Goal: Task Accomplishment & Management: Use online tool/utility

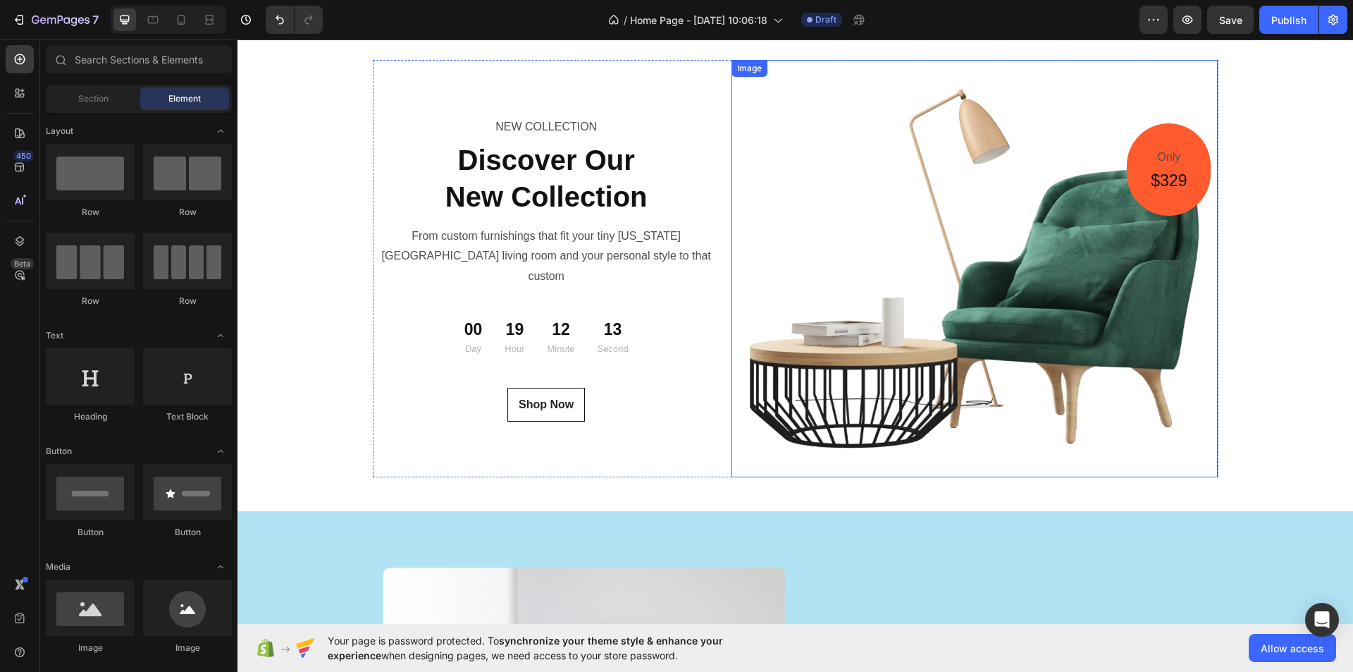
scroll to position [5065, 0]
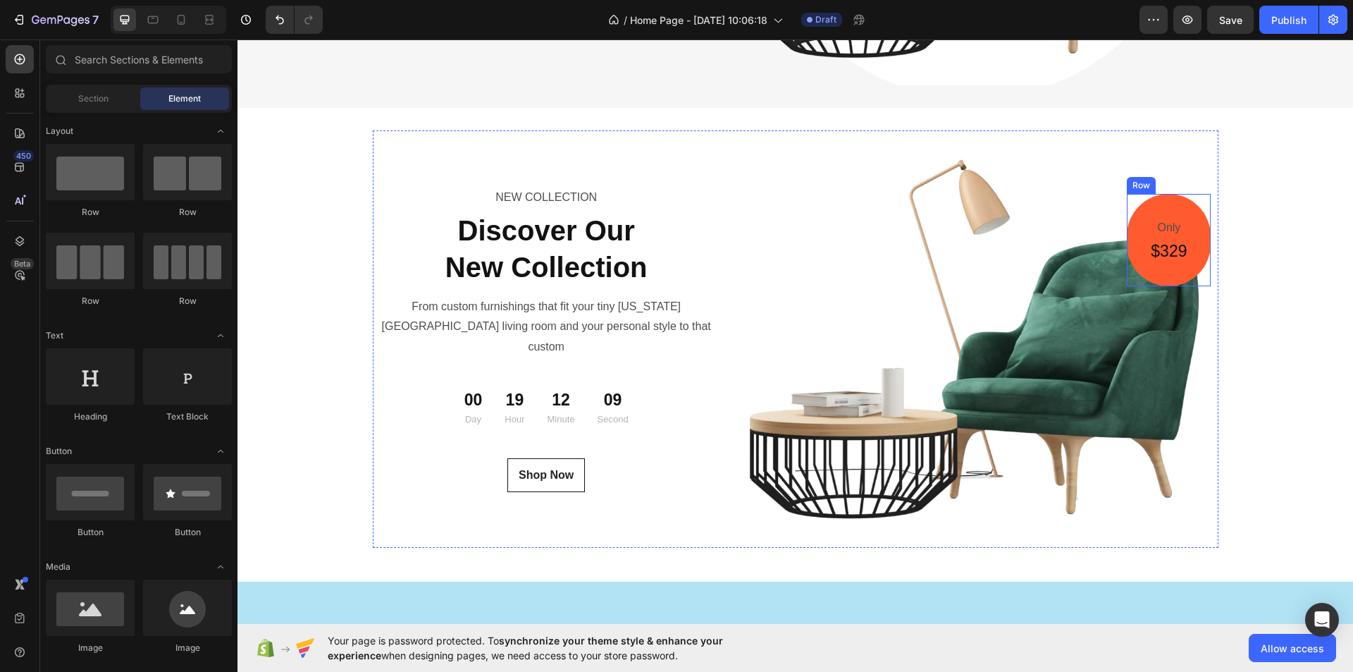
click at [1143, 211] on div "Only Text Block $329 Heading Row" at bounding box center [1169, 240] width 84 height 92
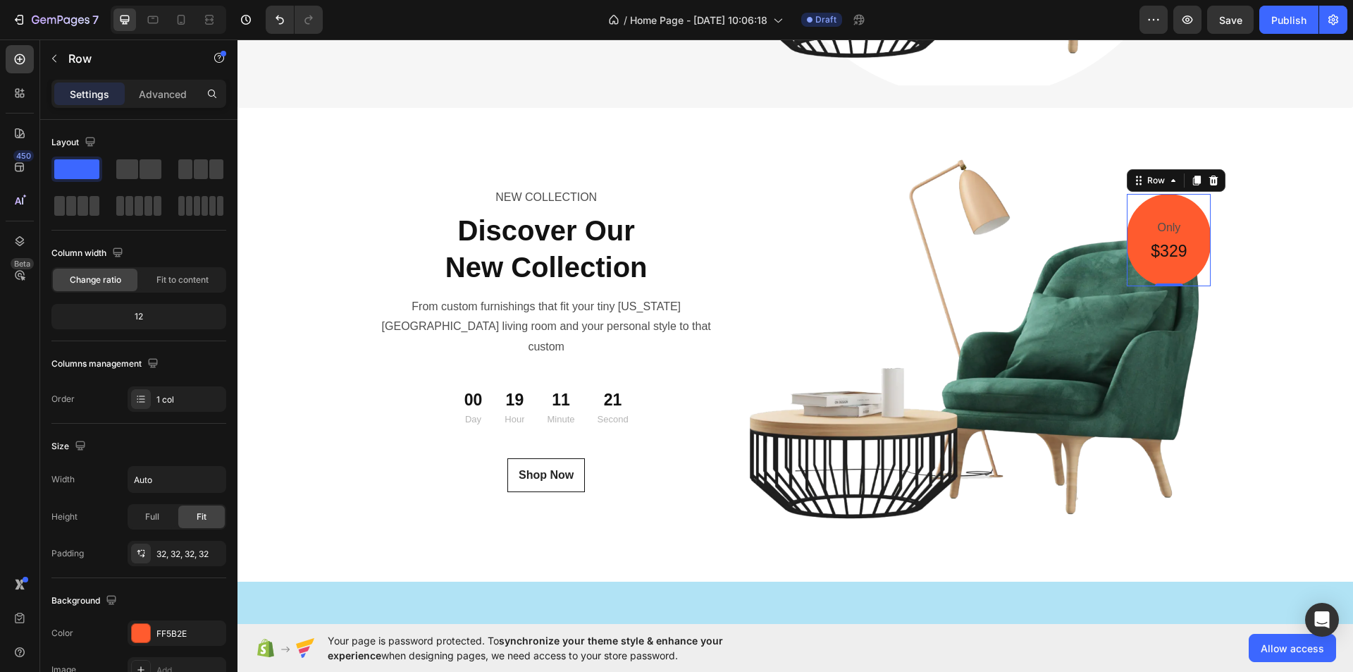
click at [1178, 211] on div "Only Text Block $329 Heading Row 0" at bounding box center [1169, 240] width 84 height 92
click at [166, 485] on input "Auto" at bounding box center [176, 479] width 97 height 25
click at [214, 479] on icon "button" at bounding box center [213, 479] width 14 height 14
click at [178, 514] on p "Default 1200px" at bounding box center [173, 515] width 80 height 13
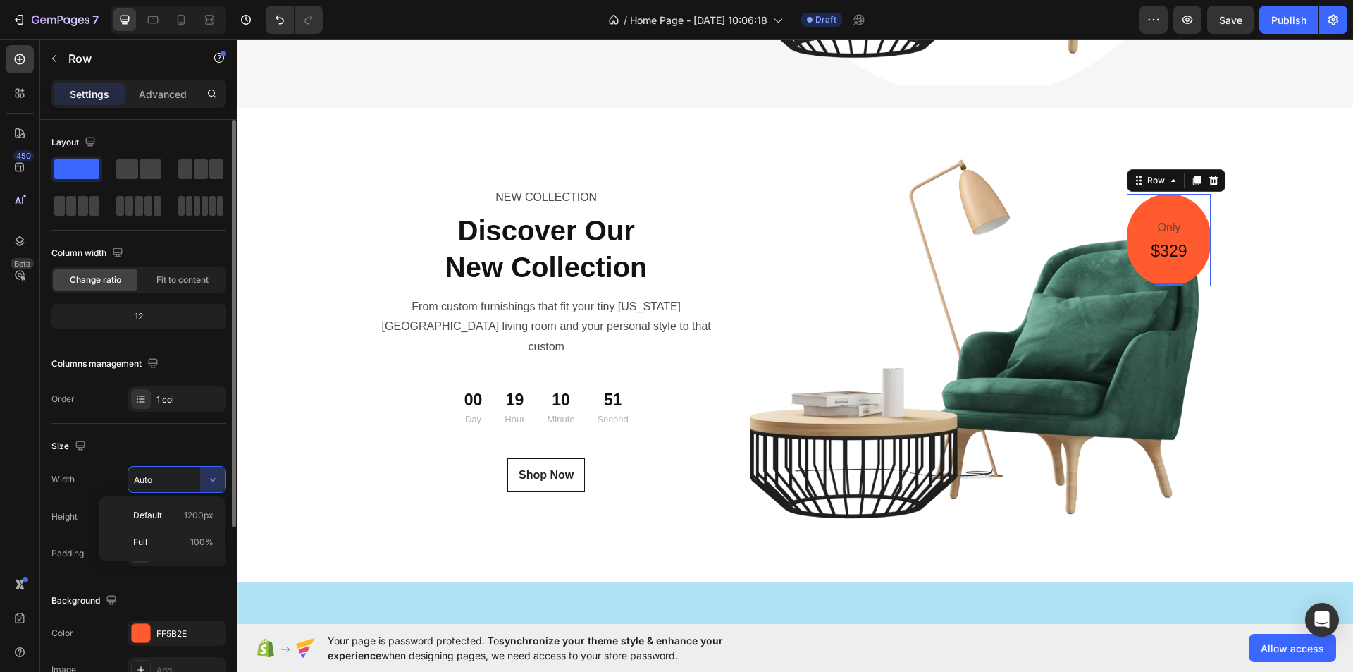
type input "1200"
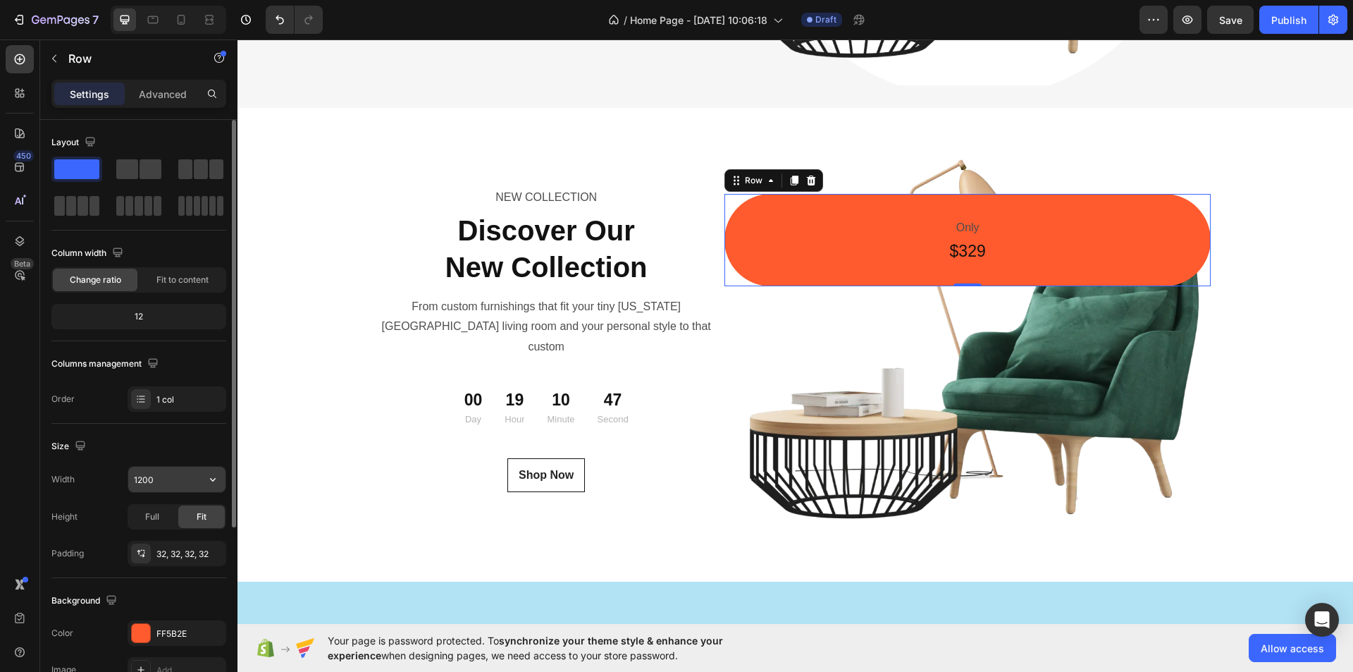
click at [145, 479] on input "1200" at bounding box center [176, 479] width 97 height 25
click at [204, 433] on div "Size Width Height Full Fit Padding 32, 32, 32, 32" at bounding box center [138, 501] width 175 height 154
click at [155, 482] on input "1200" at bounding box center [176, 479] width 97 height 25
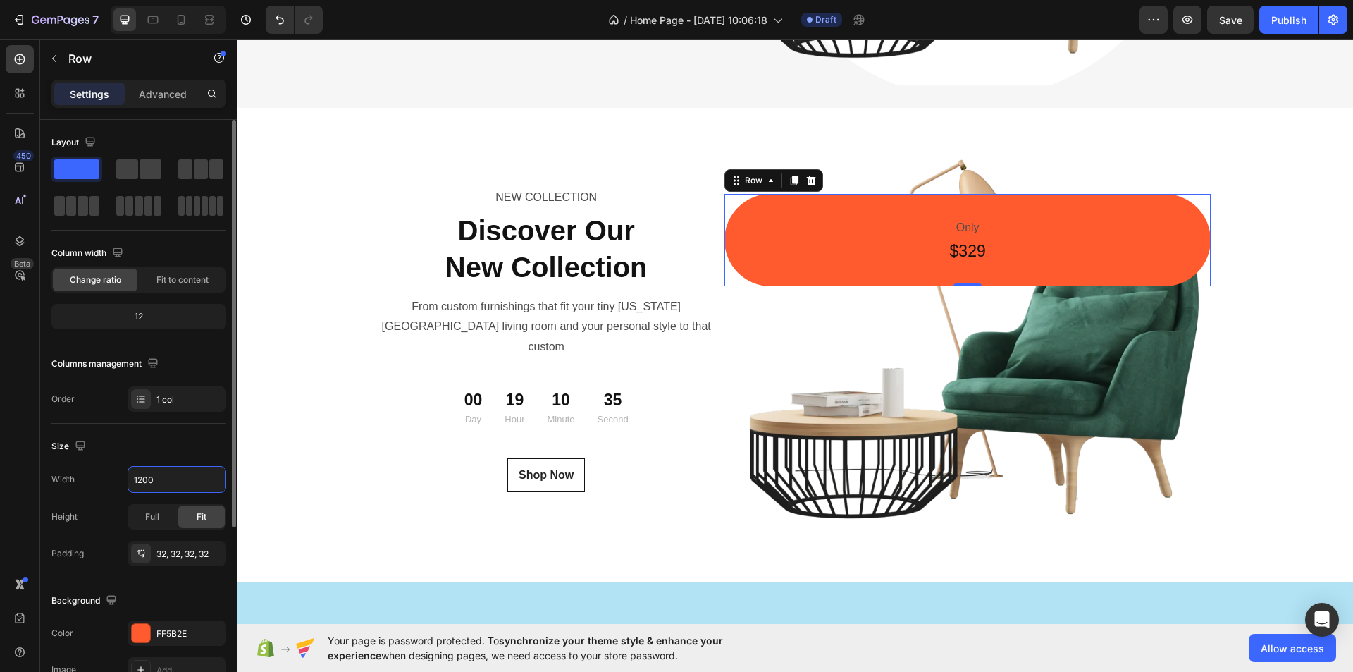
paste input "Auto"
type input "Autoefdee"
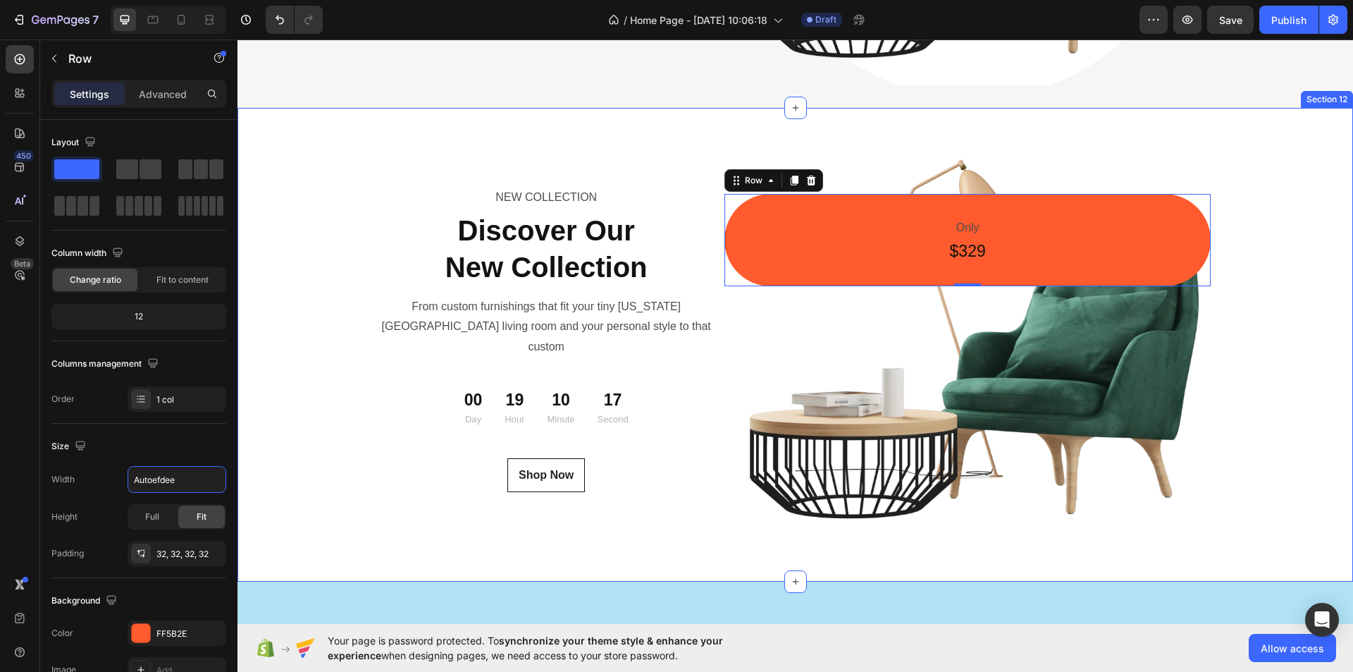
click at [285, 469] on div "NEW COLLECTION Text Block Discover Our New Collection Heading From custom furni…" at bounding box center [795, 344] width 1116 height 428
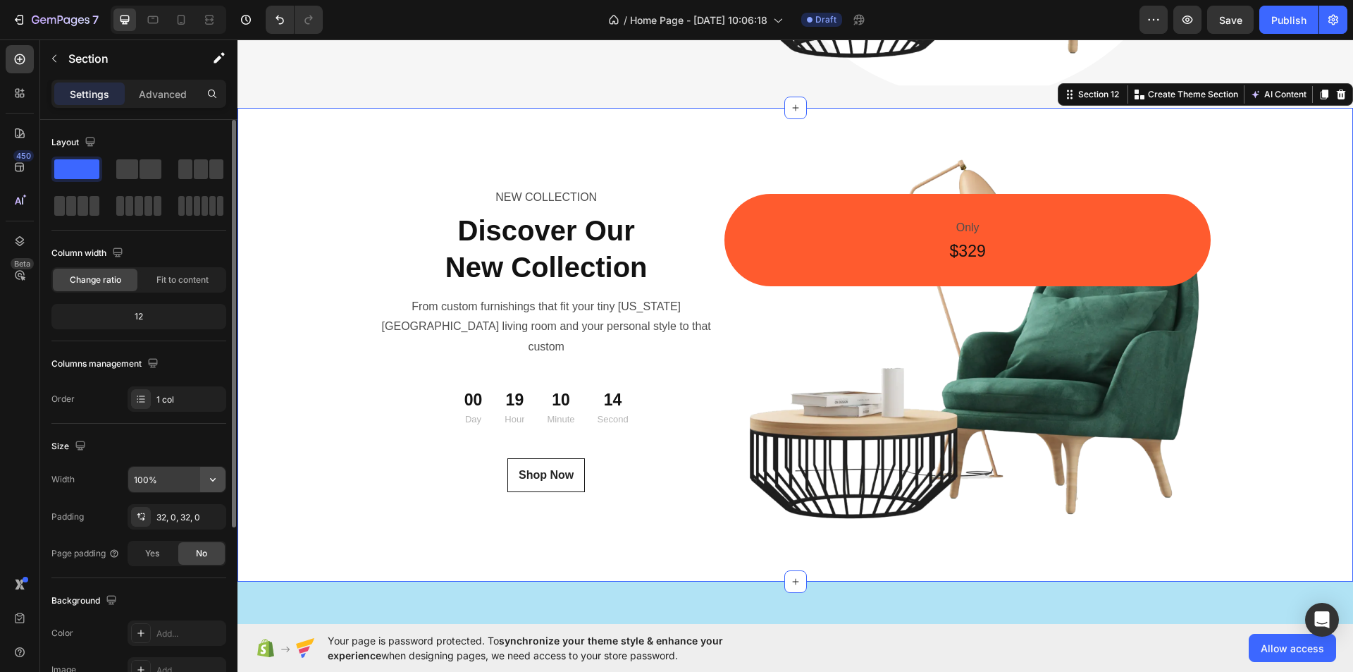
click at [216, 482] on icon "button" at bounding box center [213, 479] width 14 height 14
click at [157, 541] on span "Default" at bounding box center [147, 542] width 29 height 13
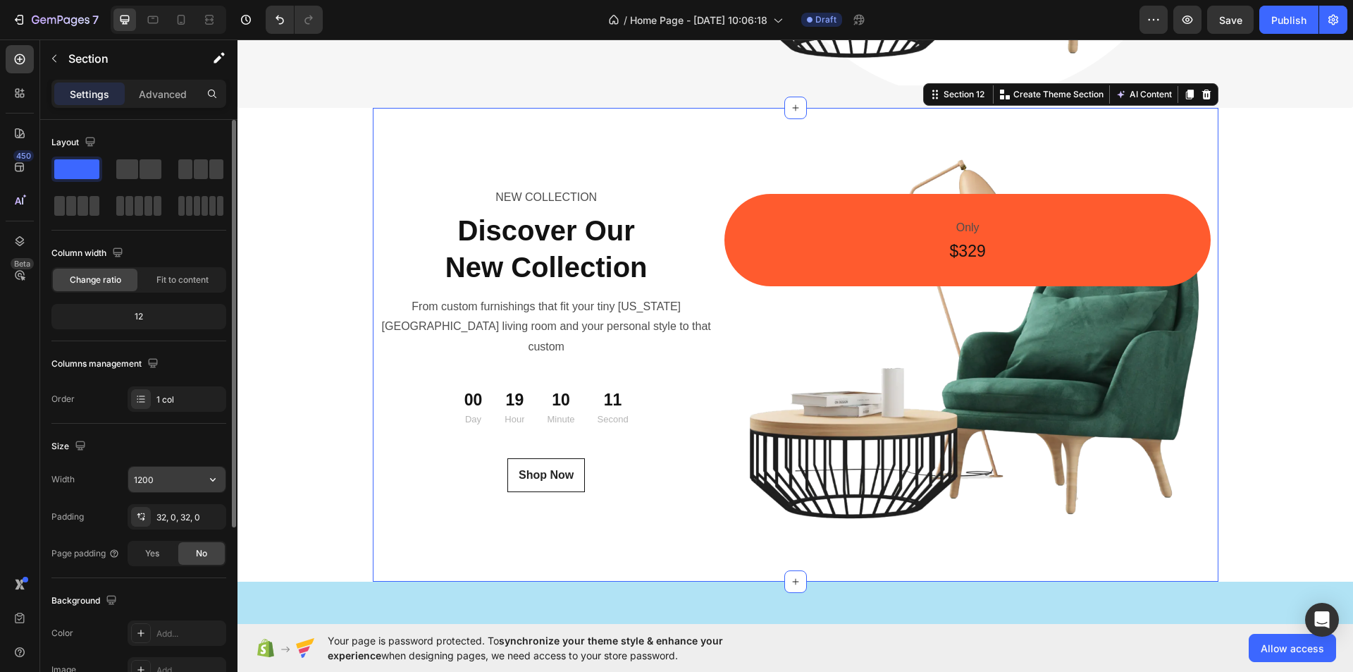
click at [173, 478] on input "1200" at bounding box center [176, 479] width 97 height 25
click at [171, 479] on input "1200" at bounding box center [176, 479] width 97 height 25
paste input "Auto"
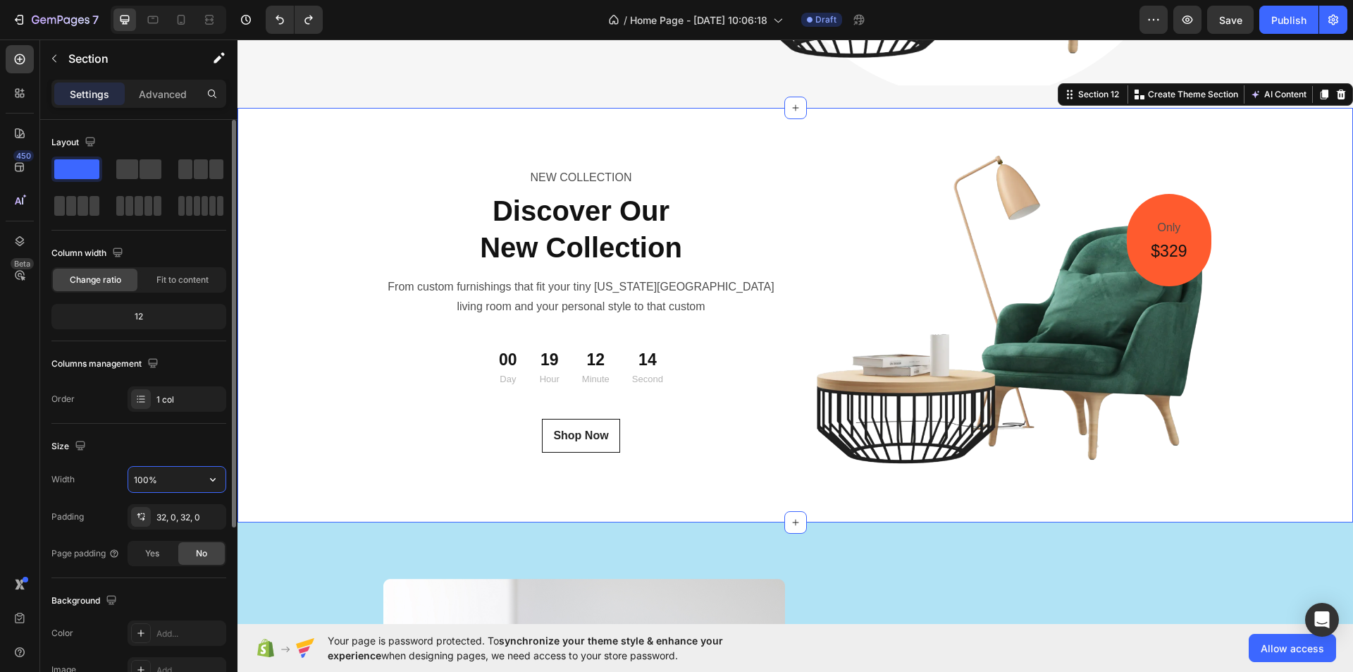
click at [142, 483] on input "100%" at bounding box center [176, 479] width 97 height 25
paste input "Auto"
type input "Auto"
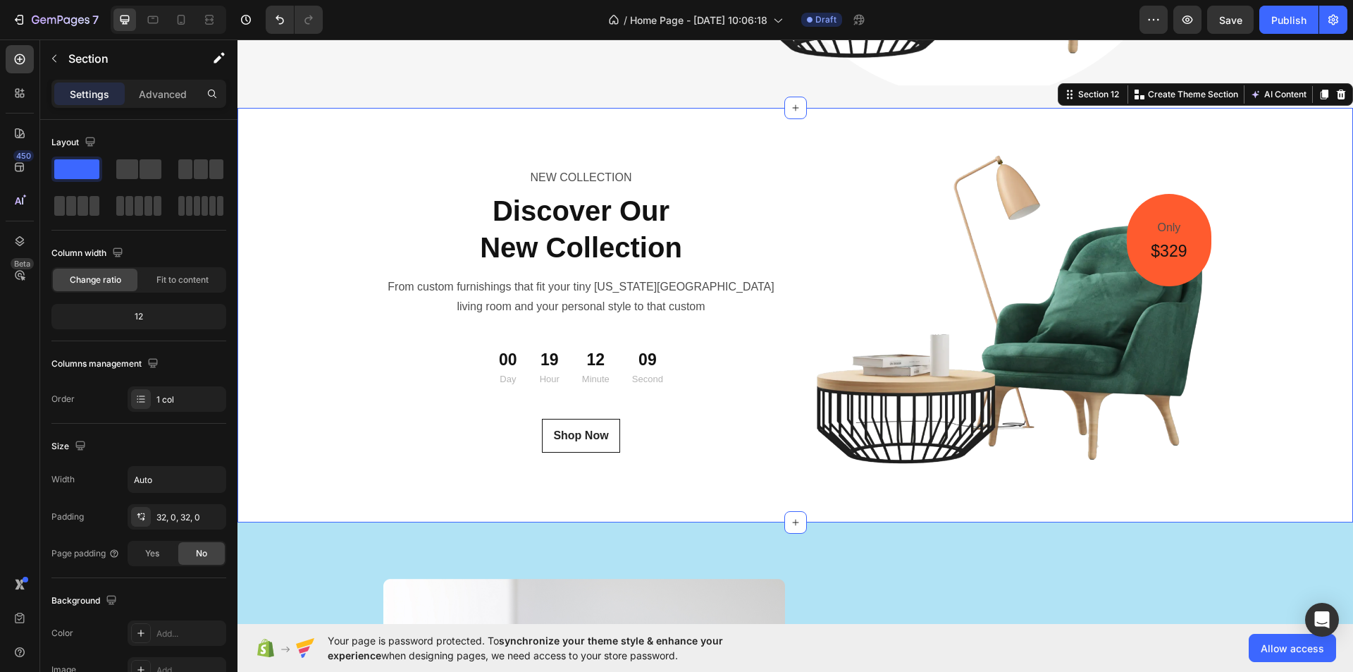
click at [1226, 215] on div "NEW COLLECTION Text Block Discover Our New Collection Heading From custom furni…" at bounding box center [795, 314] width 1116 height 369
